Goal: Task Accomplishment & Management: Manage account settings

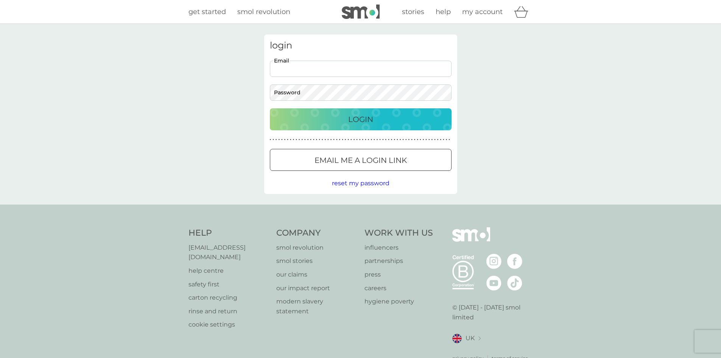
click at [272, 70] on input "Email" at bounding box center [361, 69] width 182 height 16
type input "[EMAIL_ADDRESS][DOMAIN_NAME]"
click at [270, 108] on button "Login" at bounding box center [361, 119] width 182 height 22
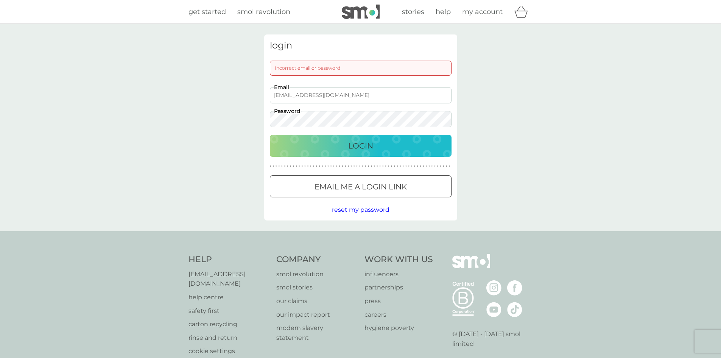
click at [270, 135] on button "Login" at bounding box center [361, 146] width 182 height 22
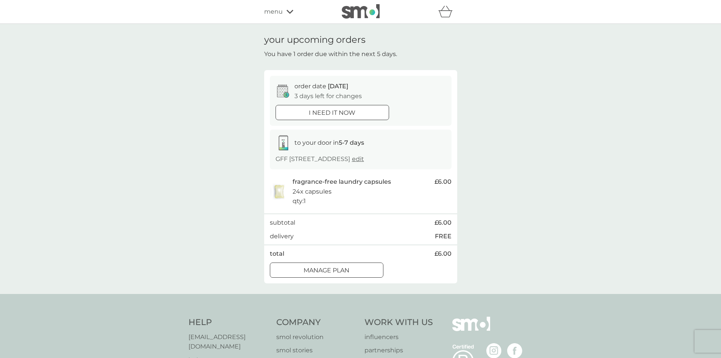
click at [350, 277] on button "Manage plan" at bounding box center [327, 269] width 114 height 15
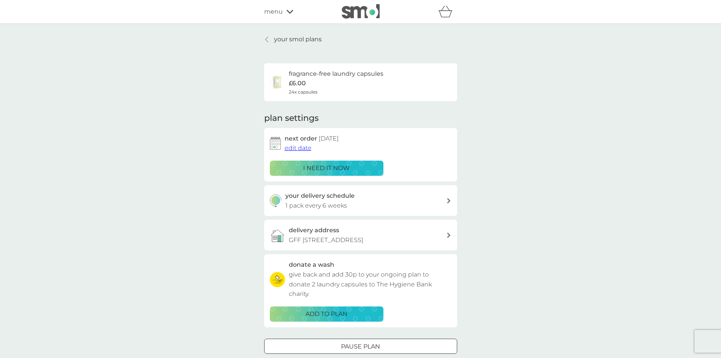
click at [303, 151] on span "edit date" at bounding box center [298, 147] width 27 height 7
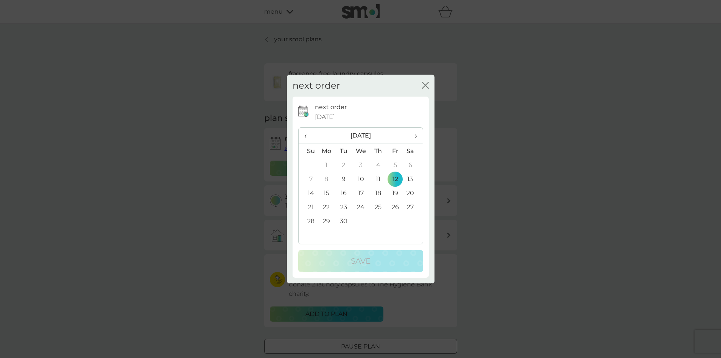
click at [417, 137] on span "›" at bounding box center [413, 136] width 8 height 16
click at [325, 166] on td "1" at bounding box center [326, 165] width 17 height 14
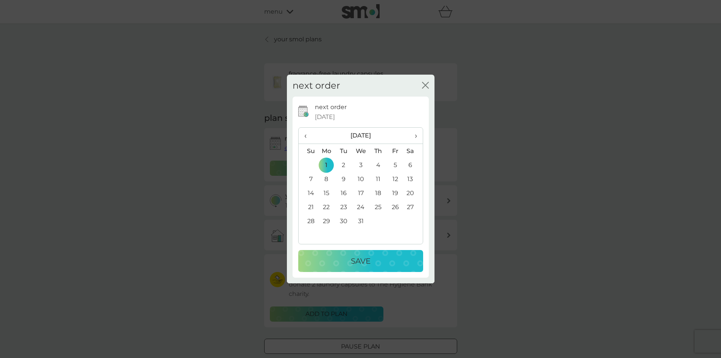
click at [348, 267] on button "Save" at bounding box center [360, 261] width 125 height 22
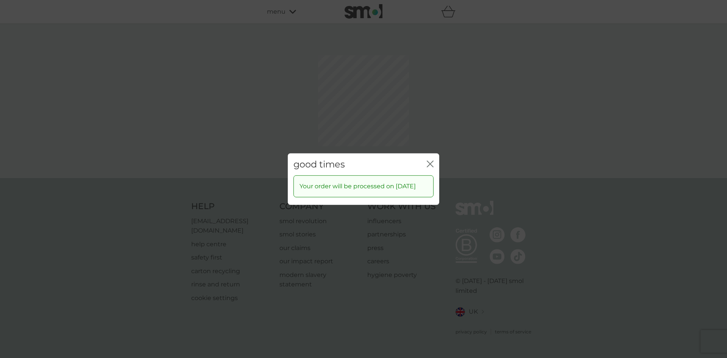
click at [427, 128] on div "good times close Your order will be processed on 1 Dec 2025" at bounding box center [363, 179] width 727 height 358
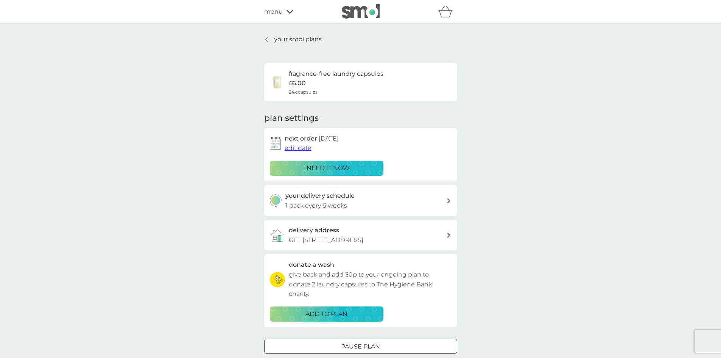
click at [319, 42] on p "your smol plans" at bounding box center [298, 39] width 48 height 10
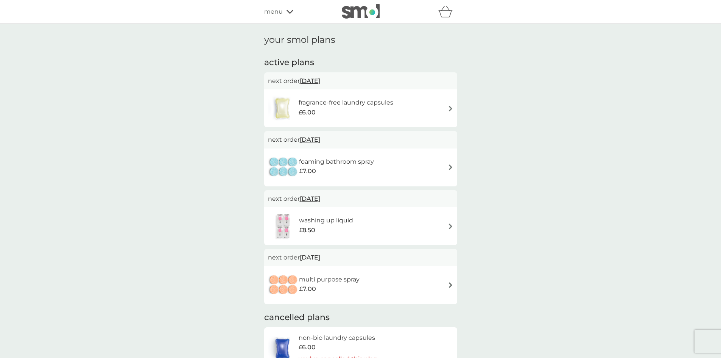
click at [287, 12] on icon at bounding box center [290, 11] width 7 height 5
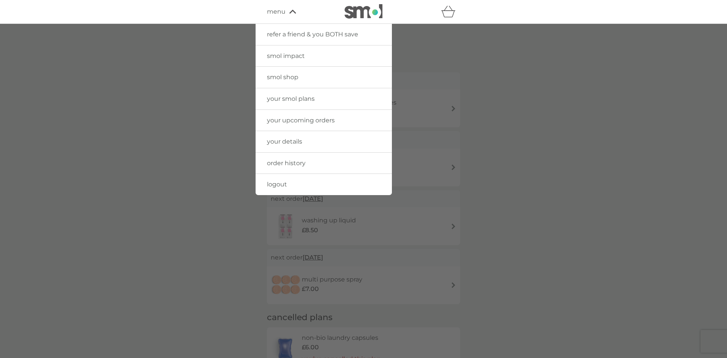
click at [295, 184] on link "logout" at bounding box center [323, 184] width 136 height 21
